Goal: Transaction & Acquisition: Purchase product/service

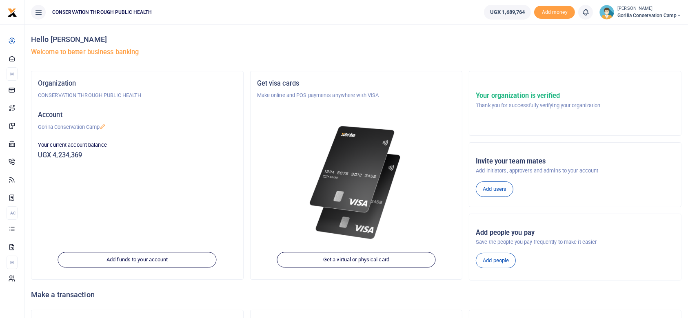
scroll to position [66, 0]
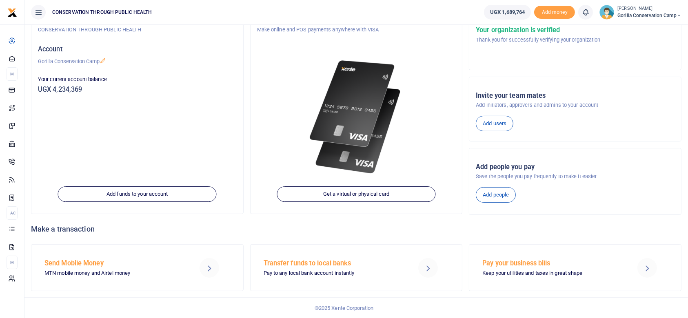
click at [64, 260] on h5 "Send Mobile Money" at bounding box center [112, 263] width 137 height 8
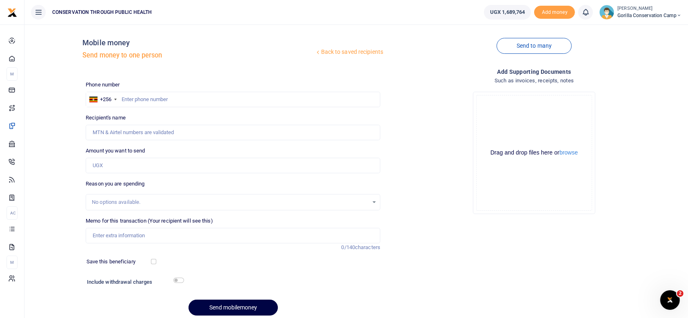
scroll to position [35, 0]
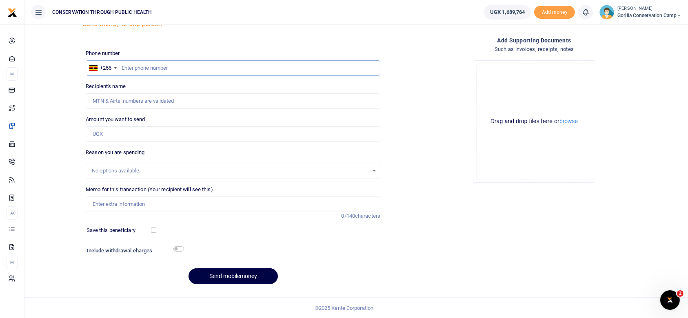
click at [121, 67] on input "text" at bounding box center [233, 67] width 294 height 15
click at [121, 63] on input "text" at bounding box center [233, 67] width 294 height 15
type input "760997066"
type input "[PERSON_NAME]"
type input "760997066"
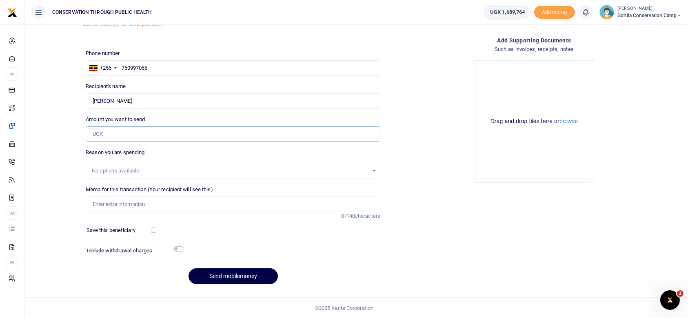
click at [107, 132] on input "Amount you want to send" at bounding box center [233, 133] width 294 height 15
type input "400,000"
click at [95, 204] on input "Memo for this transaction (Your recipient will see this)" at bounding box center [233, 204] width 294 height 15
type input "chicken for the workshop"
click at [177, 246] on input "checkbox" at bounding box center [178, 248] width 11 height 5
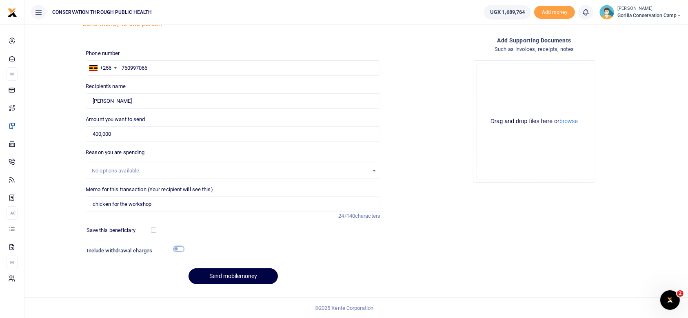
checkbox input "true"
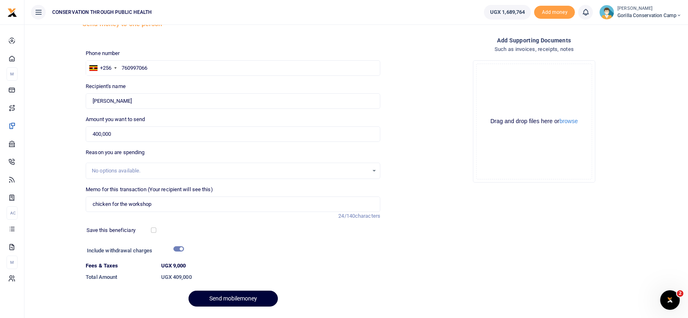
click at [230, 299] on button "Send mobilemoney" at bounding box center [232, 299] width 89 height 16
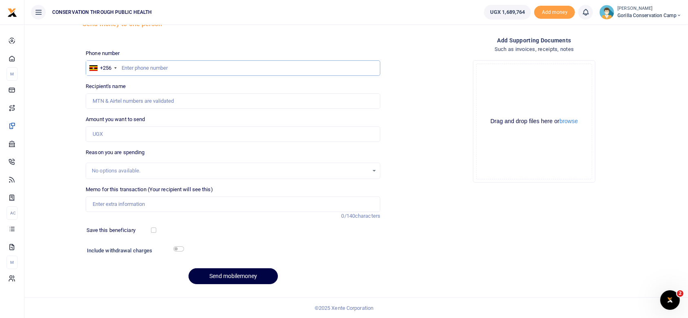
click at [125, 67] on input "text" at bounding box center [233, 67] width 294 height 15
type input "M"
type input "791425063"
type input "Merab Kansiime"
type input "791425063"
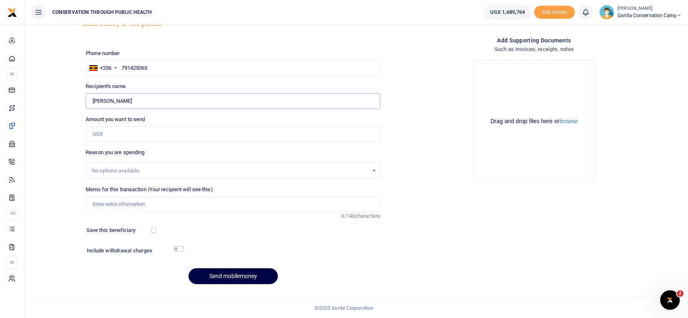
click at [134, 101] on input "Found" at bounding box center [233, 100] width 294 height 15
type input "M"
click at [124, 102] on input "Found" at bounding box center [233, 100] width 294 height 15
type input "[PERSON_NAME]"
click at [115, 134] on input "Amount you want to send" at bounding box center [233, 133] width 294 height 15
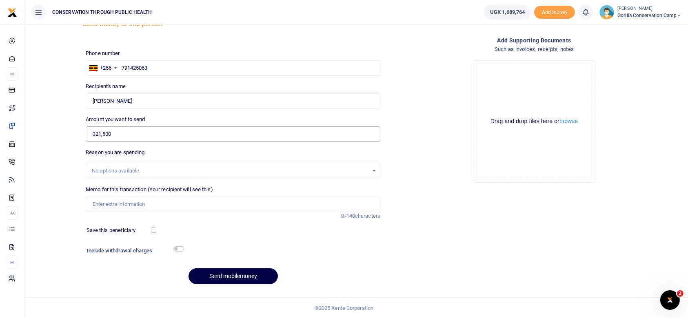
type input "321,500"
click at [92, 202] on input "Memo for this transaction (Your recipient will see this)" at bounding box center [233, 204] width 294 height 15
type input "Fruits milk drinking water"
click at [95, 131] on input "321,500" at bounding box center [233, 133] width 294 height 15
type input "421,500"
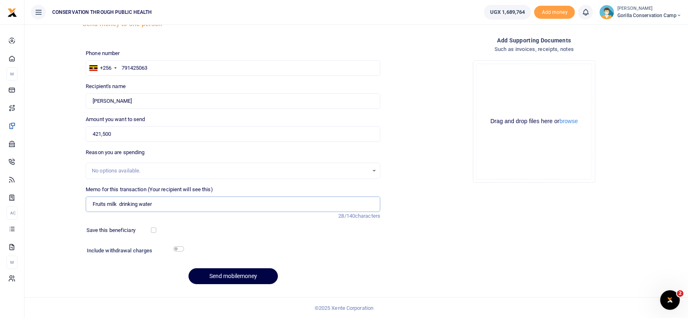
click at [157, 205] on input "Fruits milk drinking water" at bounding box center [233, 204] width 294 height 15
type input "Fruits milk drinking water and soda"
click at [98, 132] on input "421,500" at bounding box center [233, 133] width 294 height 15
type input "451,500"
click at [229, 277] on button "Send mobilemoney" at bounding box center [232, 276] width 89 height 16
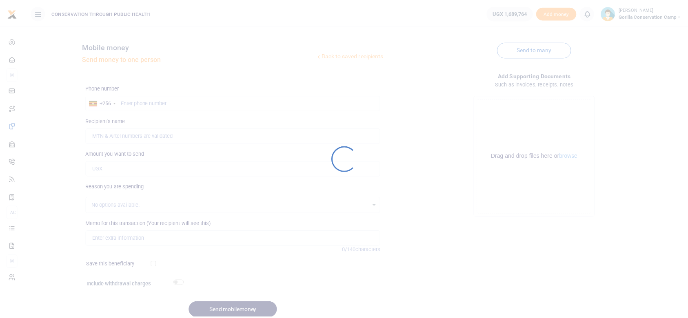
scroll to position [35, 0]
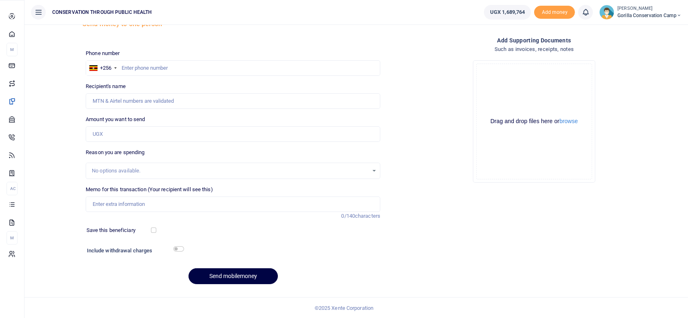
click at [0, 0] on span "Dashboard" at bounding box center [0, 0] width 0 height 0
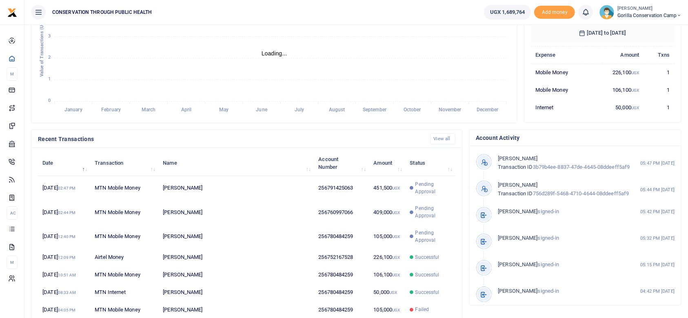
scroll to position [150, 0]
